Goal: Navigation & Orientation: Find specific page/section

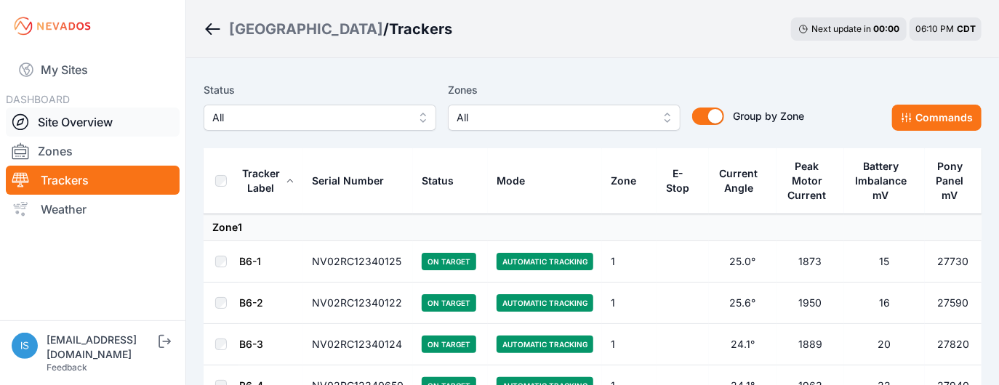
click at [19, 127] on icon at bounding box center [20, 121] width 17 height 17
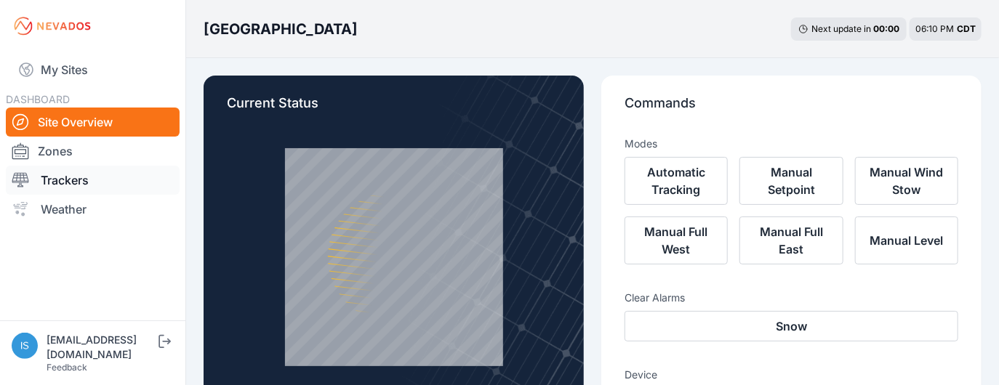
click at [17, 181] on icon at bounding box center [20, 180] width 17 height 15
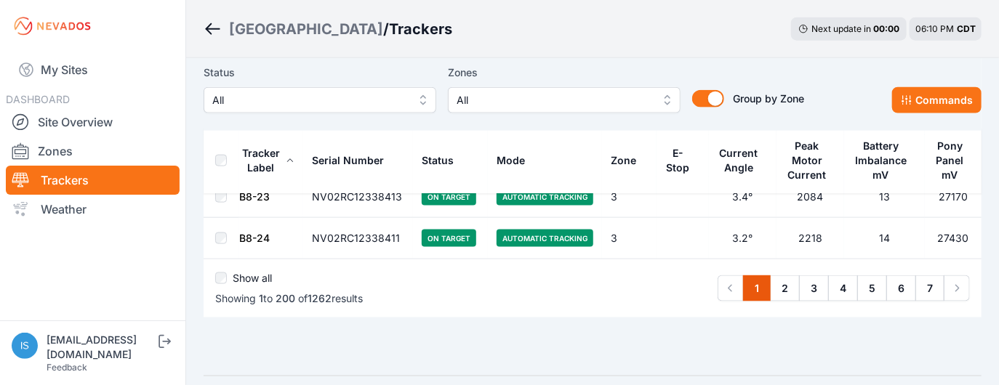
scroll to position [8336, 0]
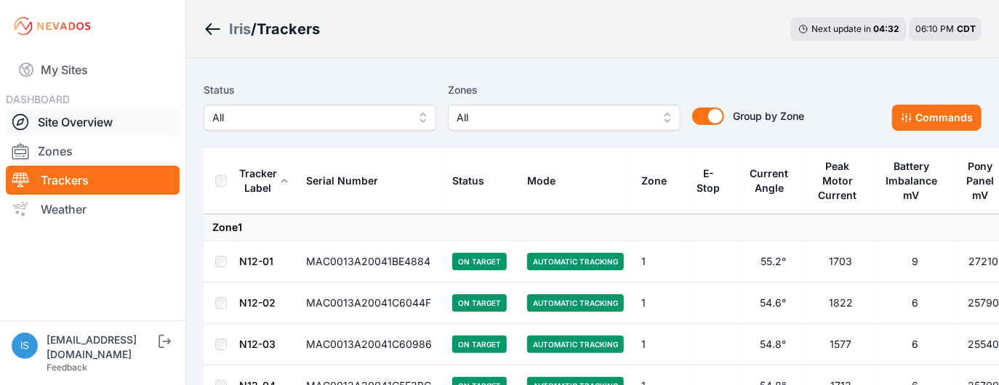
click at [20, 123] on icon at bounding box center [20, 121] width 17 height 17
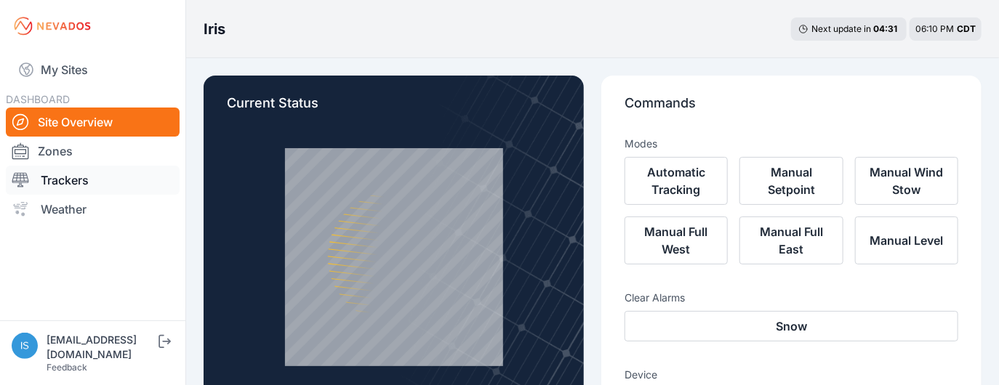
click at [23, 177] on icon at bounding box center [20, 180] width 17 height 17
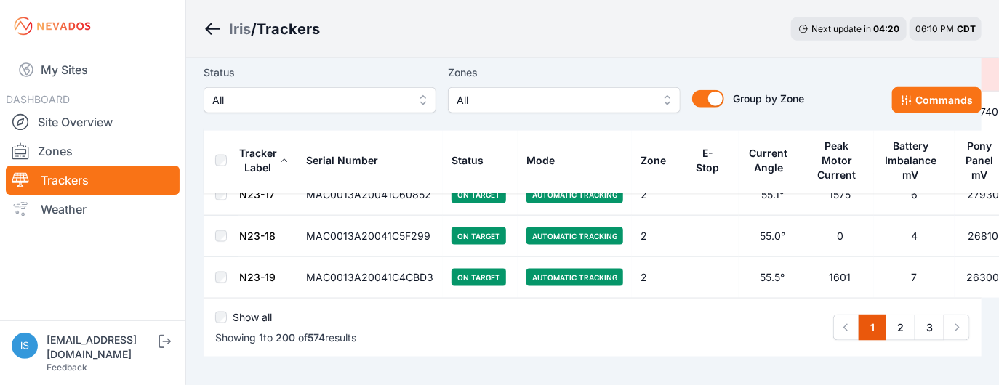
scroll to position [8309, 0]
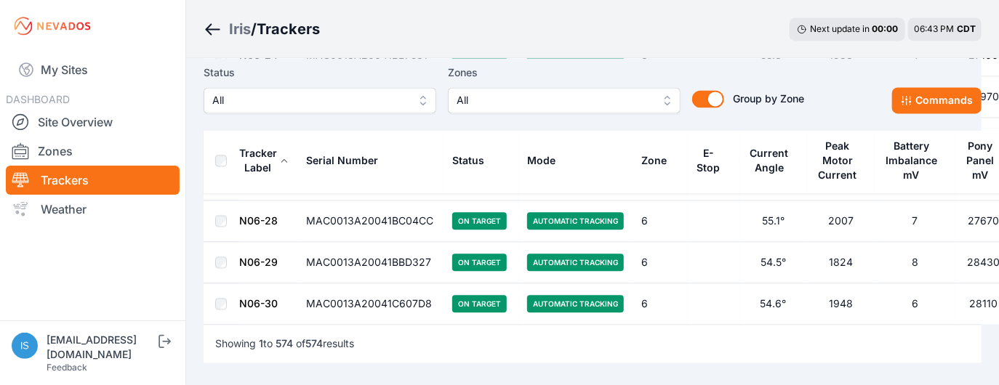
scroll to position [23842, 0]
